Goal: Check status: Check status

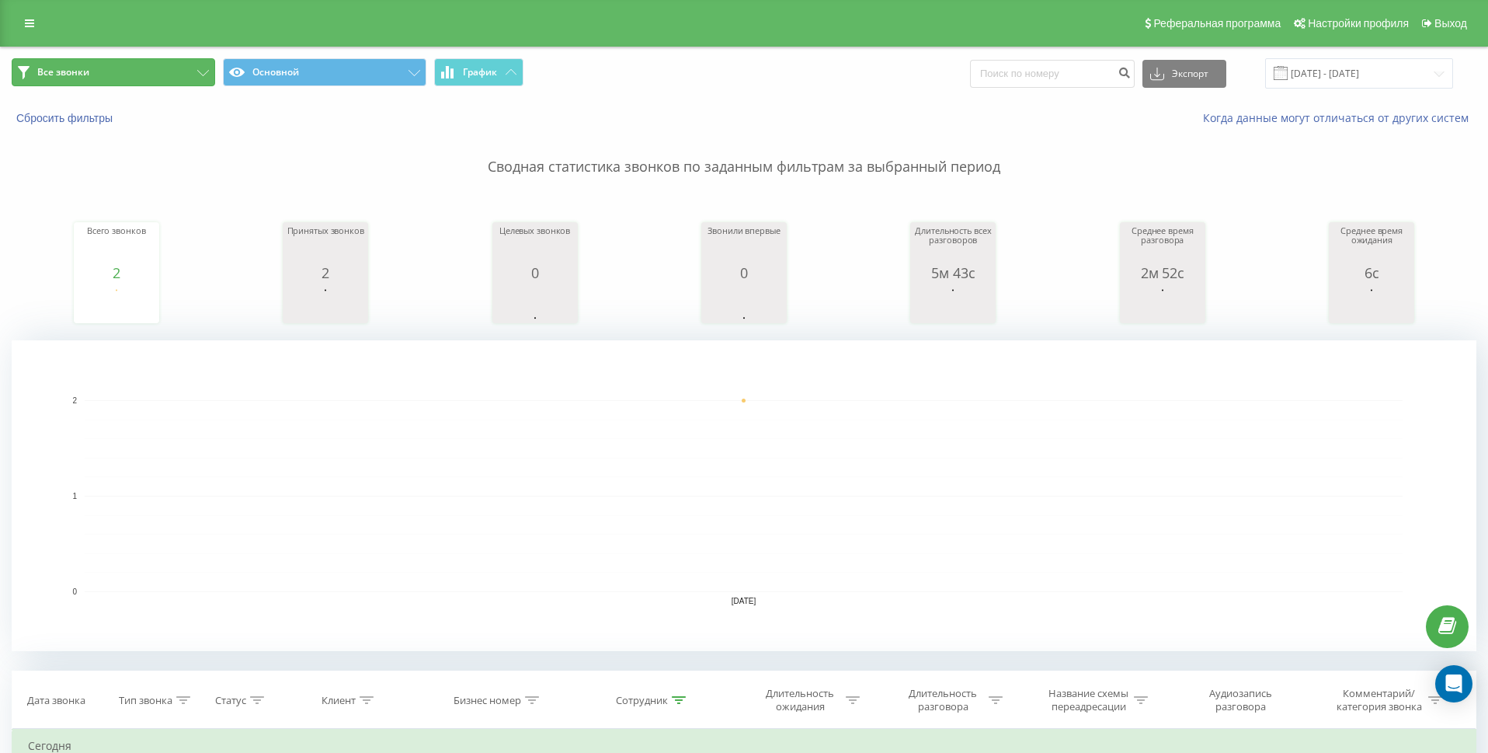
drag, startPoint x: 134, startPoint y: 63, endPoint x: 158, endPoint y: 61, distance: 24.2
click at [158, 61] on button "Все звонки" at bounding box center [114, 72] width 204 height 28
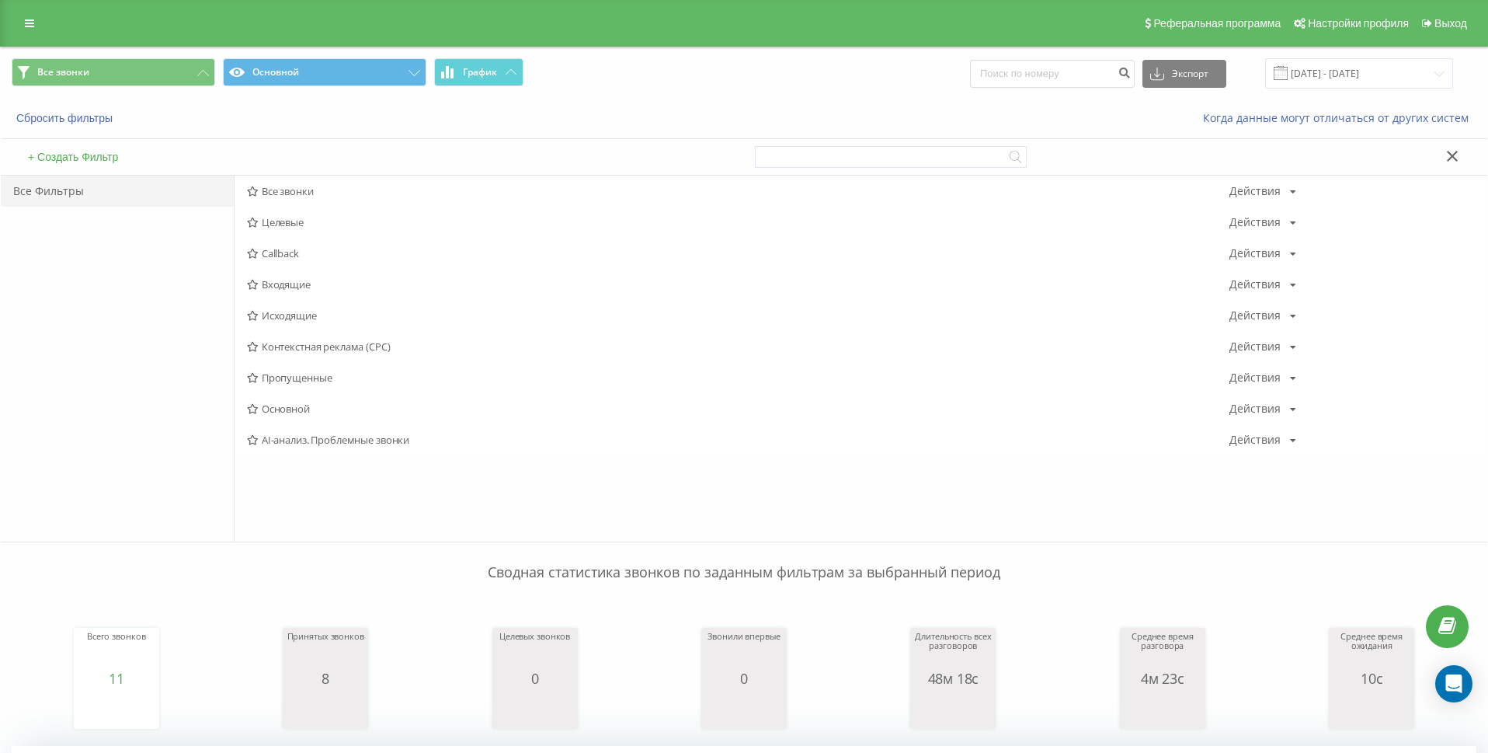
click at [1458, 157] on icon at bounding box center [1453, 156] width 12 height 11
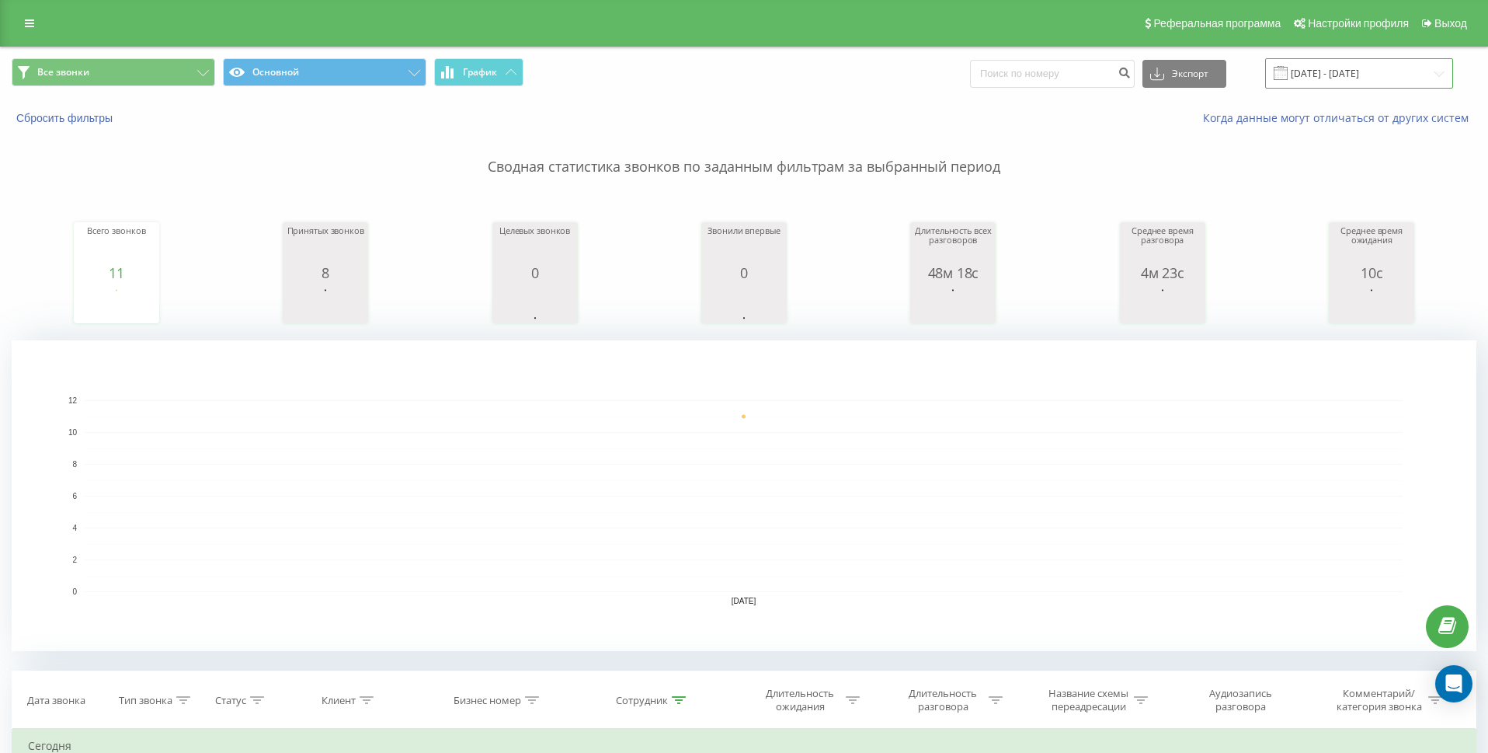
click at [1424, 76] on input "[DATE] - [DATE]" at bounding box center [1359, 73] width 188 height 30
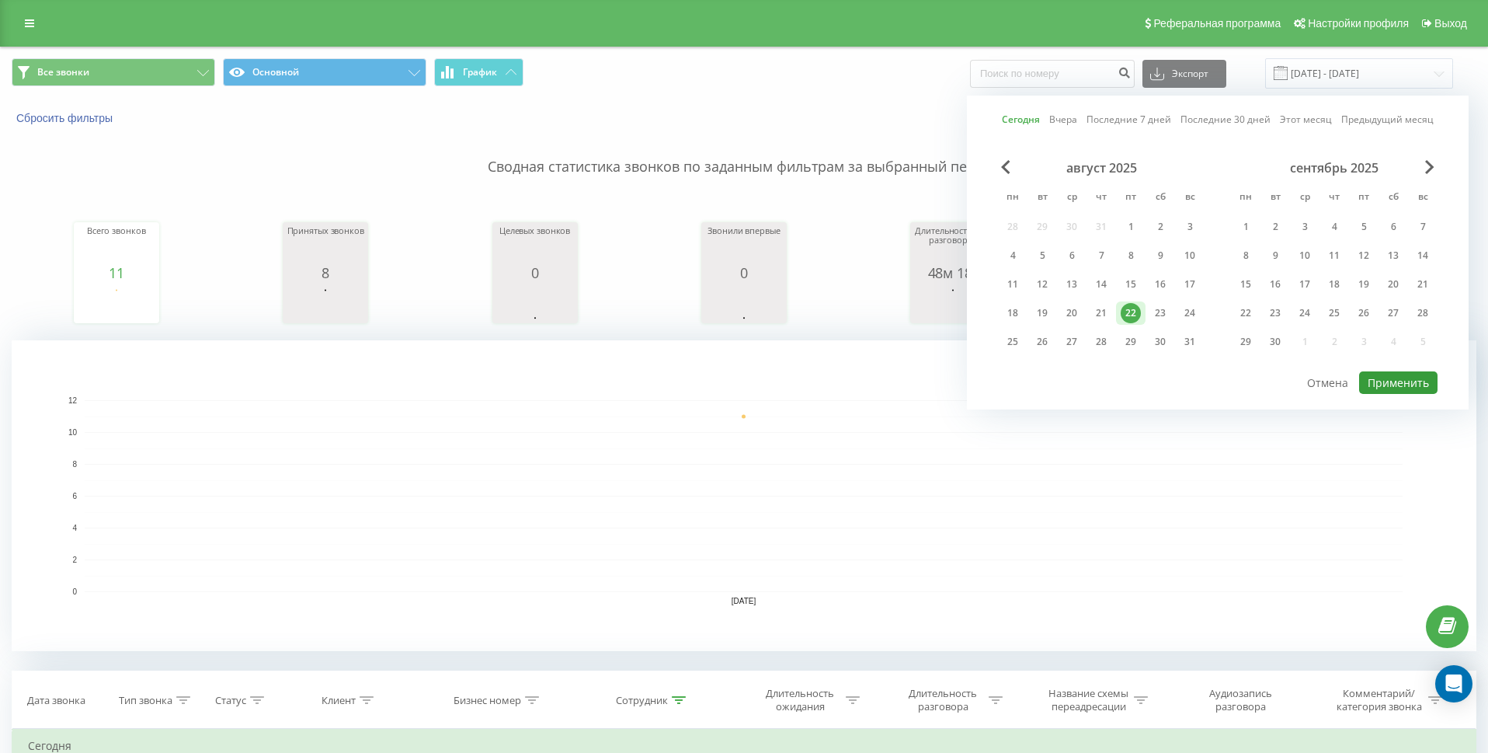
click at [1386, 382] on button "Применить" at bounding box center [1398, 382] width 78 height 23
